Goal: Transaction & Acquisition: Download file/media

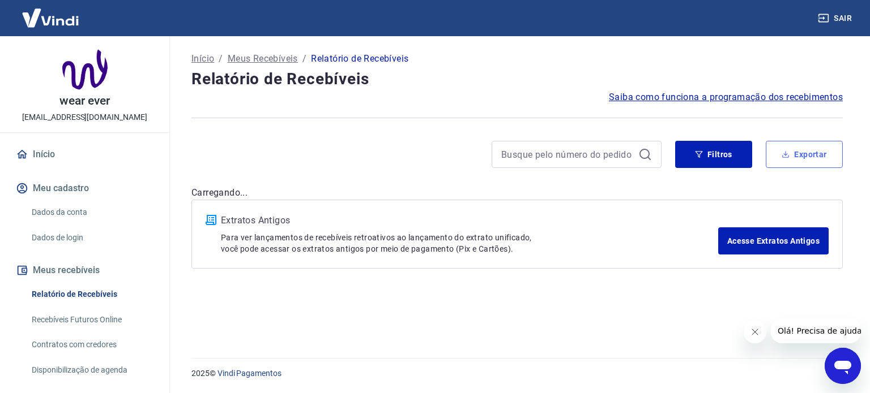
click at [788, 160] on button "Exportar" at bounding box center [803, 154] width 77 height 27
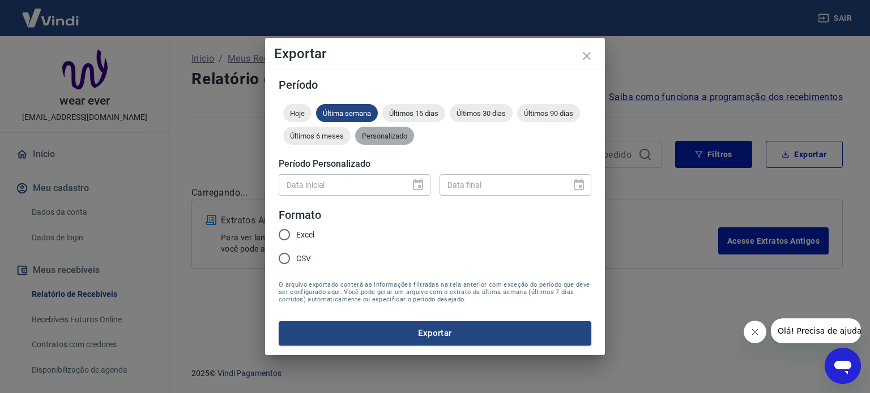
click at [400, 136] on span "Personalizado" at bounding box center [384, 136] width 59 height 8
click at [419, 190] on icon "Choose date" at bounding box center [418, 184] width 10 height 11
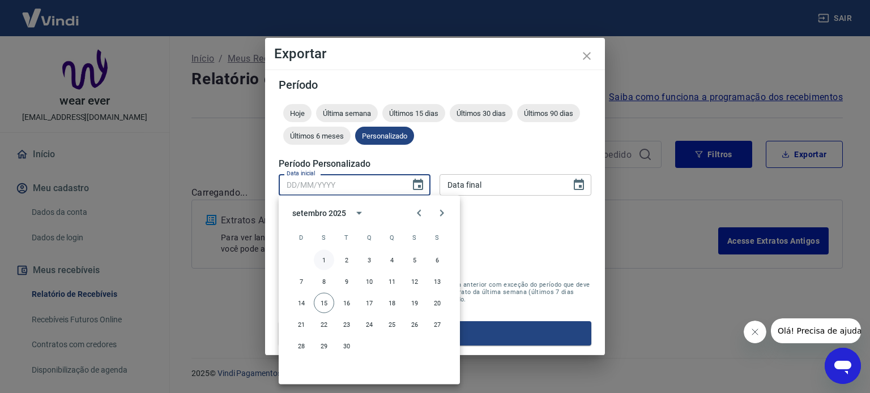
click at [326, 259] on button "1" at bounding box center [324, 260] width 20 height 20
type input "[DATE]"
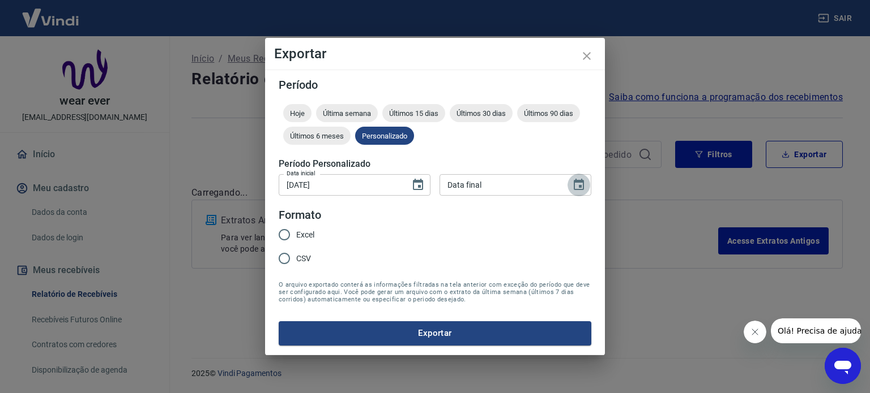
click at [577, 187] on icon "Choose date" at bounding box center [579, 185] width 14 height 14
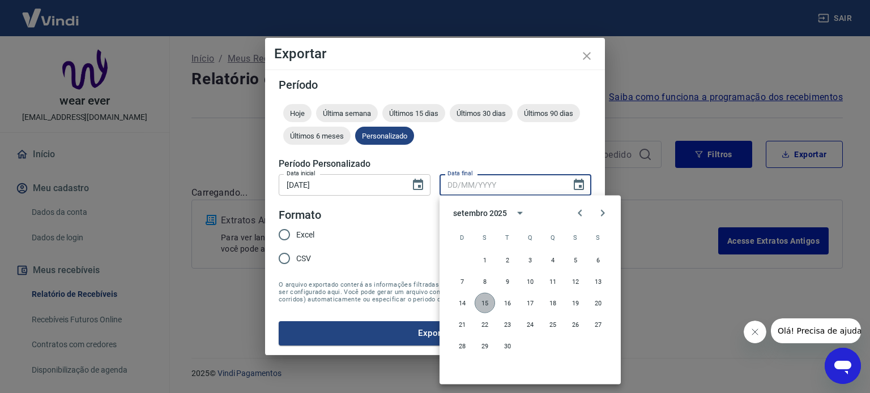
click at [482, 303] on button "15" at bounding box center [484, 303] width 20 height 20
type input "[DATE]"
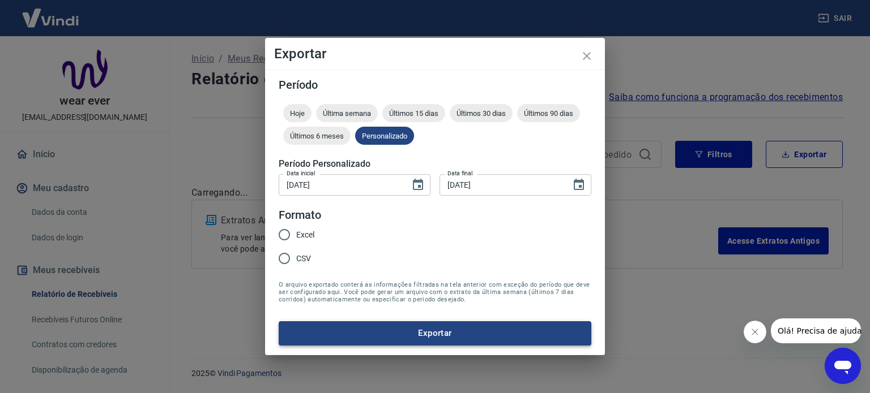
click at [455, 329] on button "Exportar" at bounding box center [435, 334] width 313 height 24
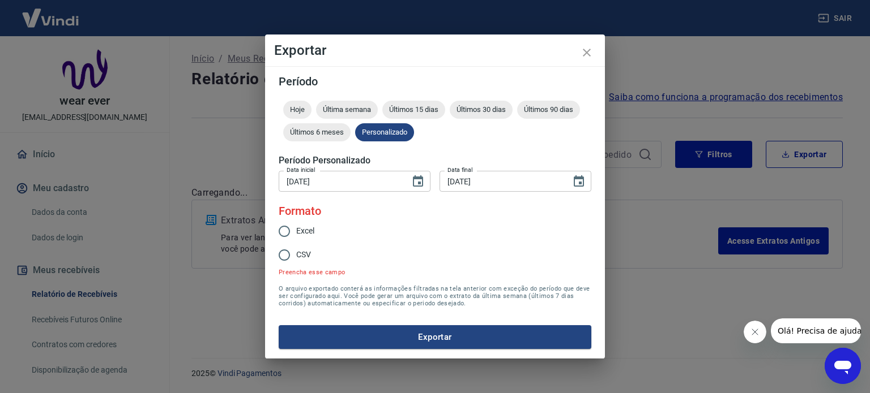
click at [279, 228] on input "Excel" at bounding box center [284, 232] width 24 height 24
radio input "true"
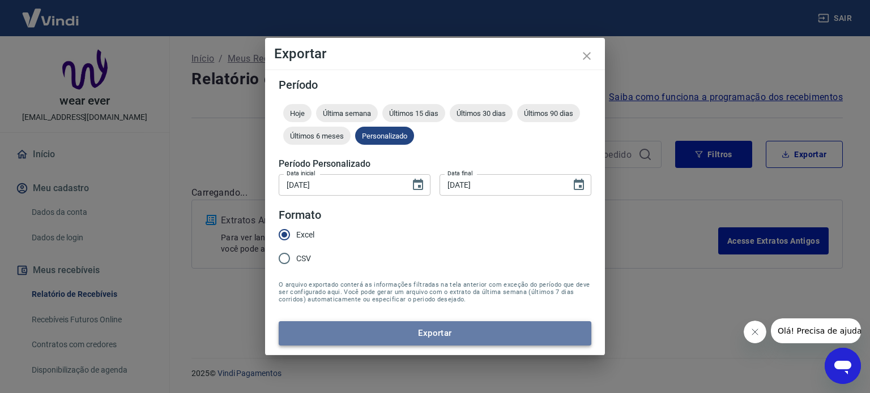
click at [380, 337] on button "Exportar" at bounding box center [435, 334] width 313 height 24
